Goal: Task Accomplishment & Management: Use online tool/utility

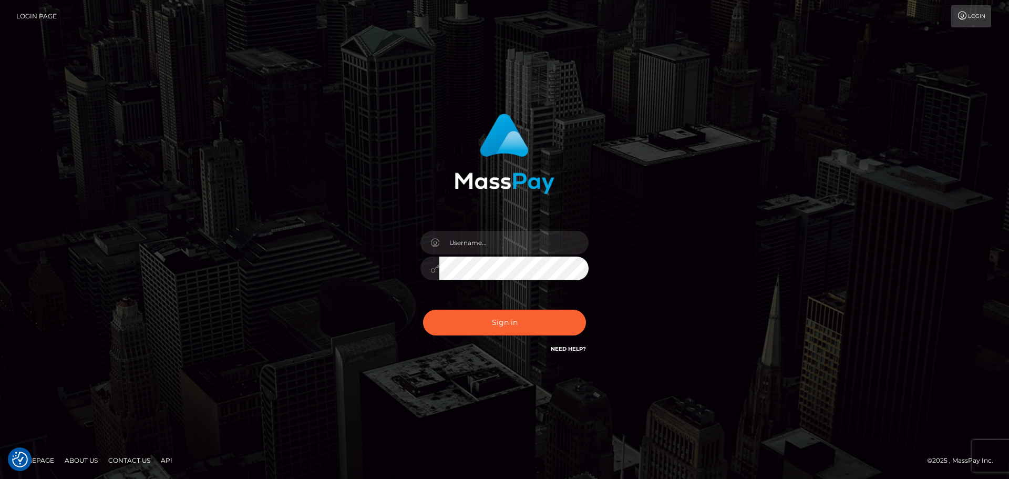
checkbox input "true"
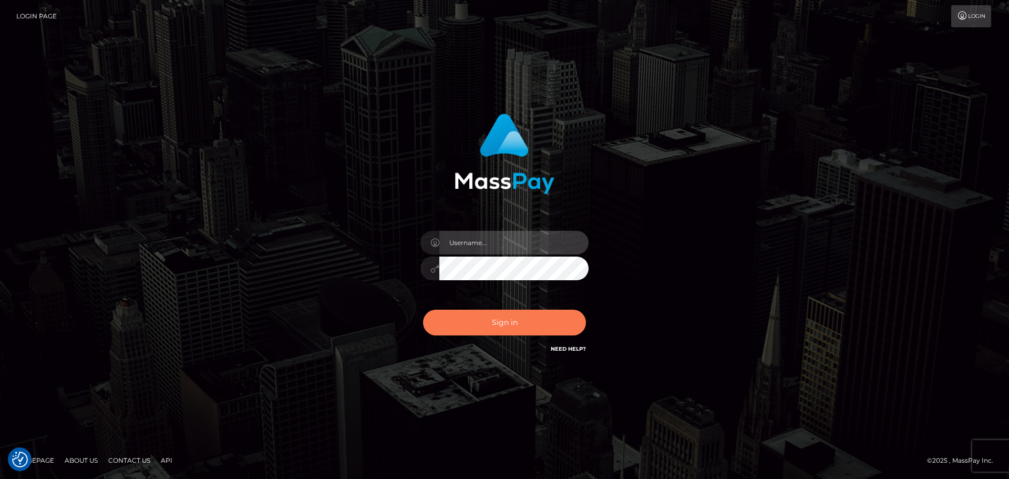
type input "Celso.B2Spin"
click at [518, 326] on button "Sign in" at bounding box center [504, 322] width 163 height 26
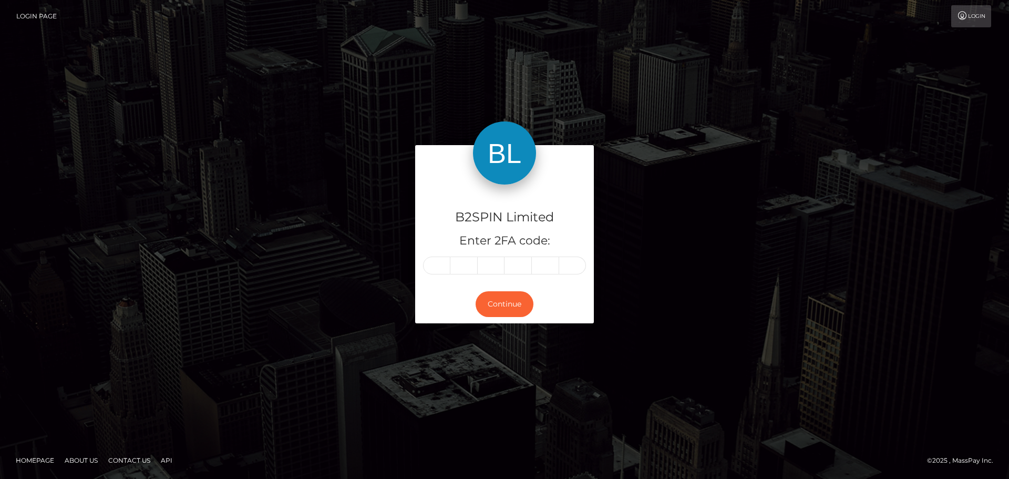
click at [441, 260] on input "text" at bounding box center [436, 265] width 27 height 18
type input "7"
type input "8"
type input "9"
type input "7"
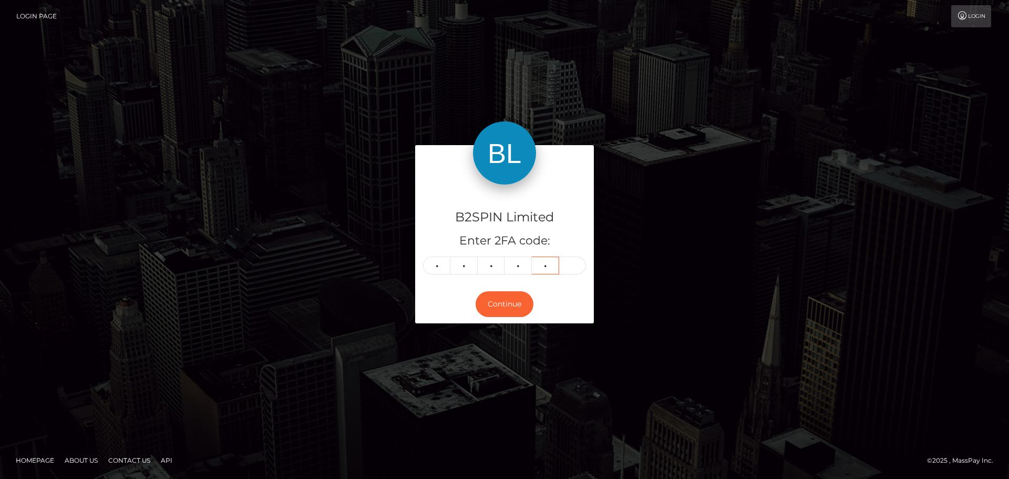
type input "6"
type input "5"
click at [491, 298] on button "Continue" at bounding box center [504, 304] width 58 height 26
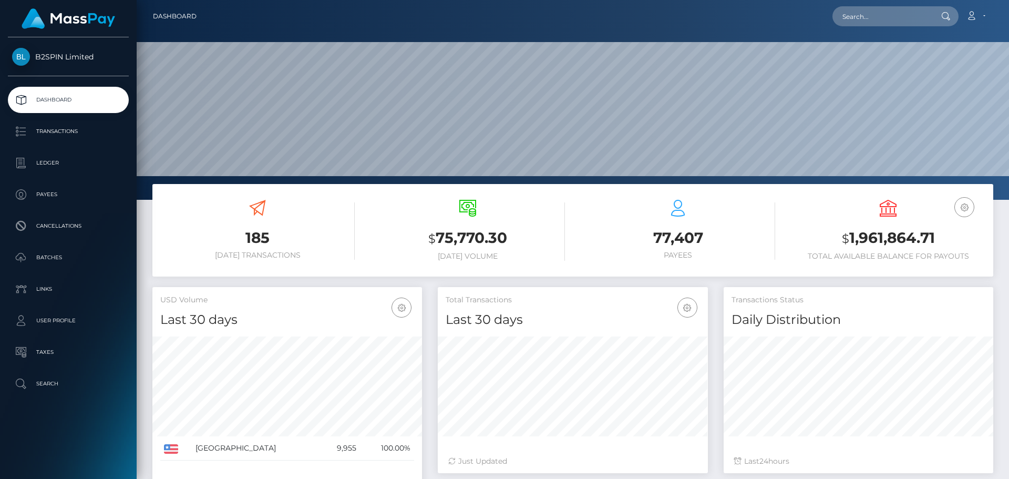
scroll to position [187, 270]
click at [863, 16] on input "text" at bounding box center [881, 16] width 99 height 20
paste input "3299561"
type input "3299561"
